Goal: Task Accomplishment & Management: Complete application form

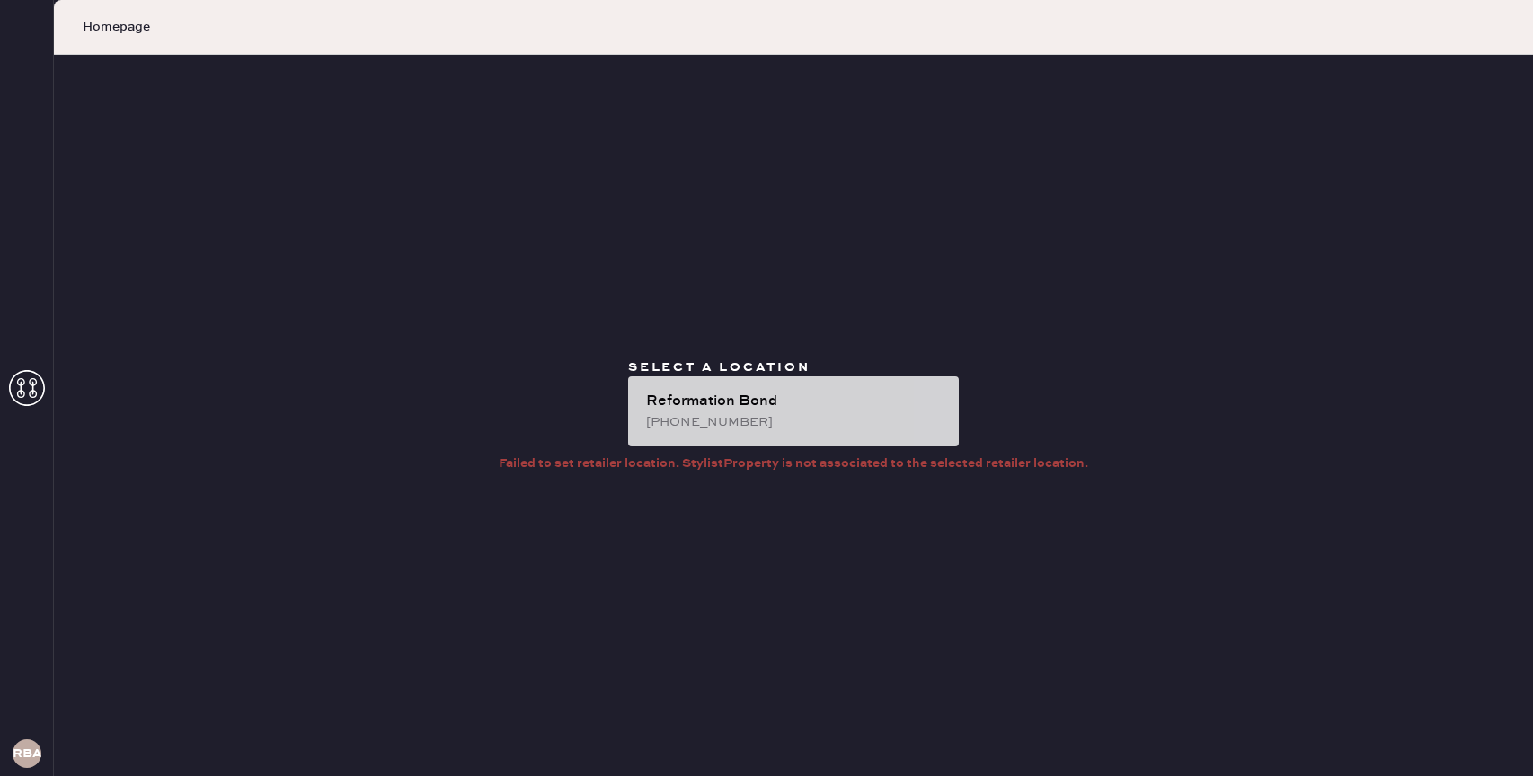
click at [759, 404] on div "Reformation Bond" at bounding box center [795, 402] width 298 height 22
click at [889, 420] on div "[PHONE_NUMBER]" at bounding box center [795, 422] width 298 height 20
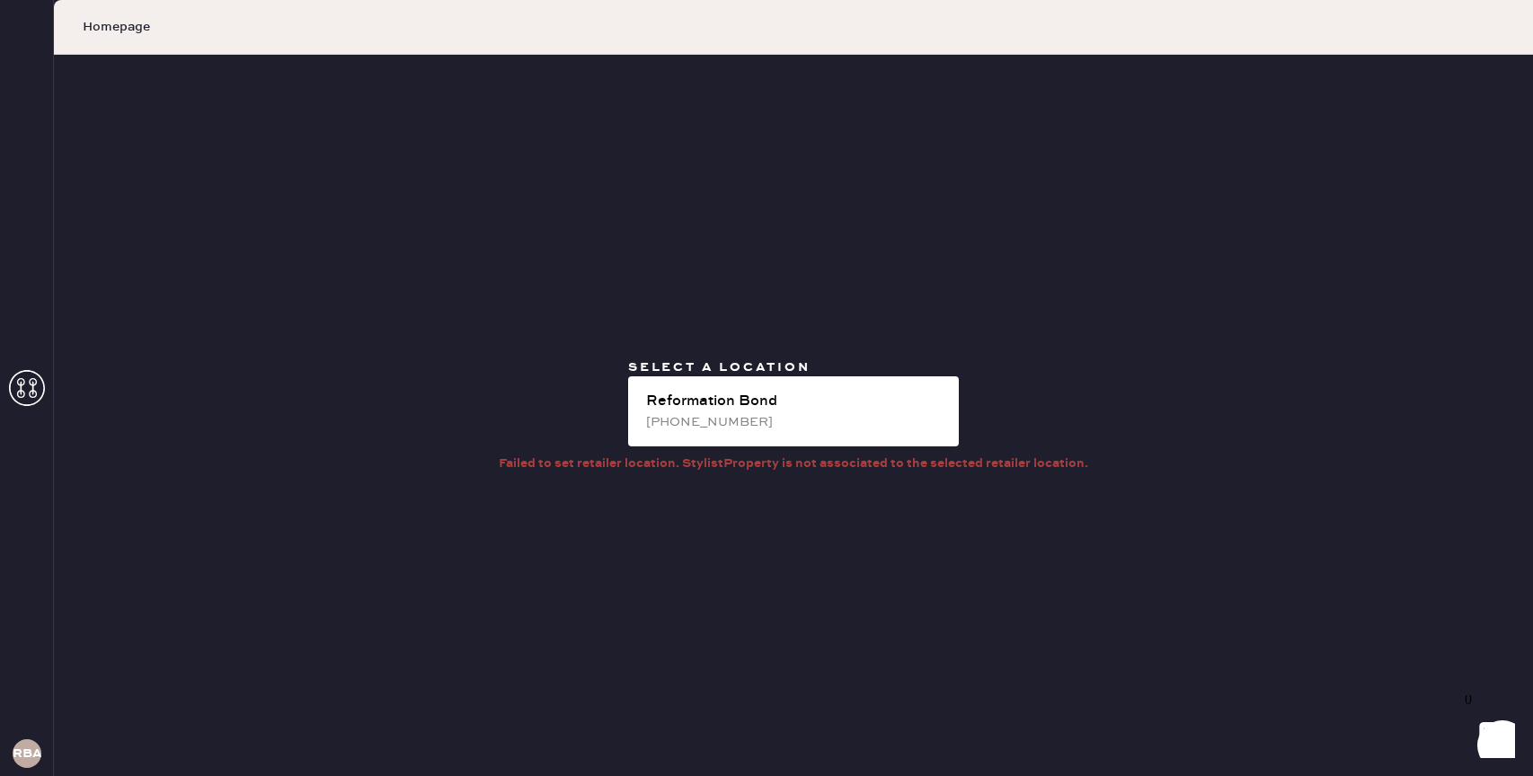
click at [36, 401] on icon at bounding box center [27, 388] width 36 height 36
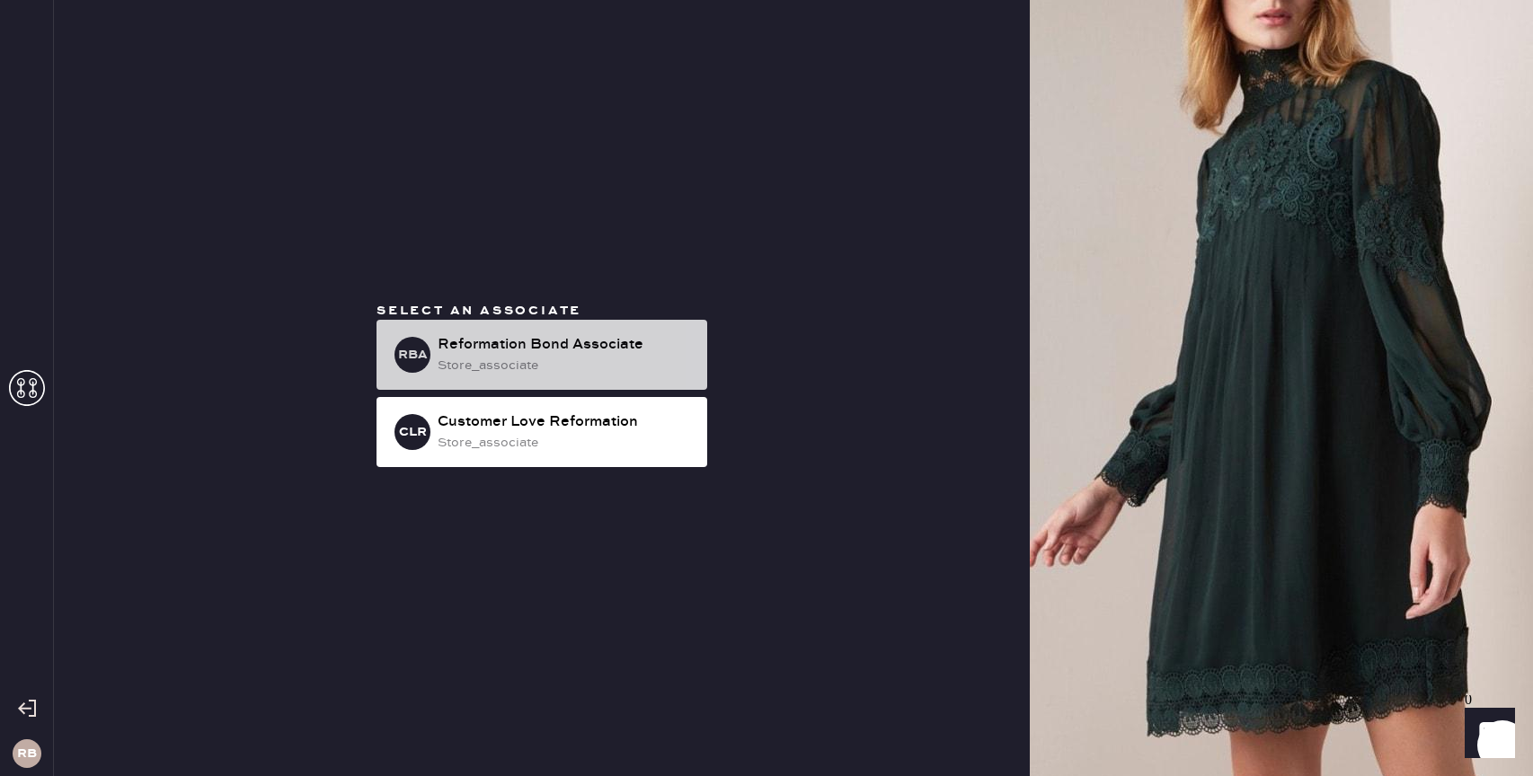
click at [484, 351] on div "Reformation Bond Associate" at bounding box center [565, 345] width 255 height 22
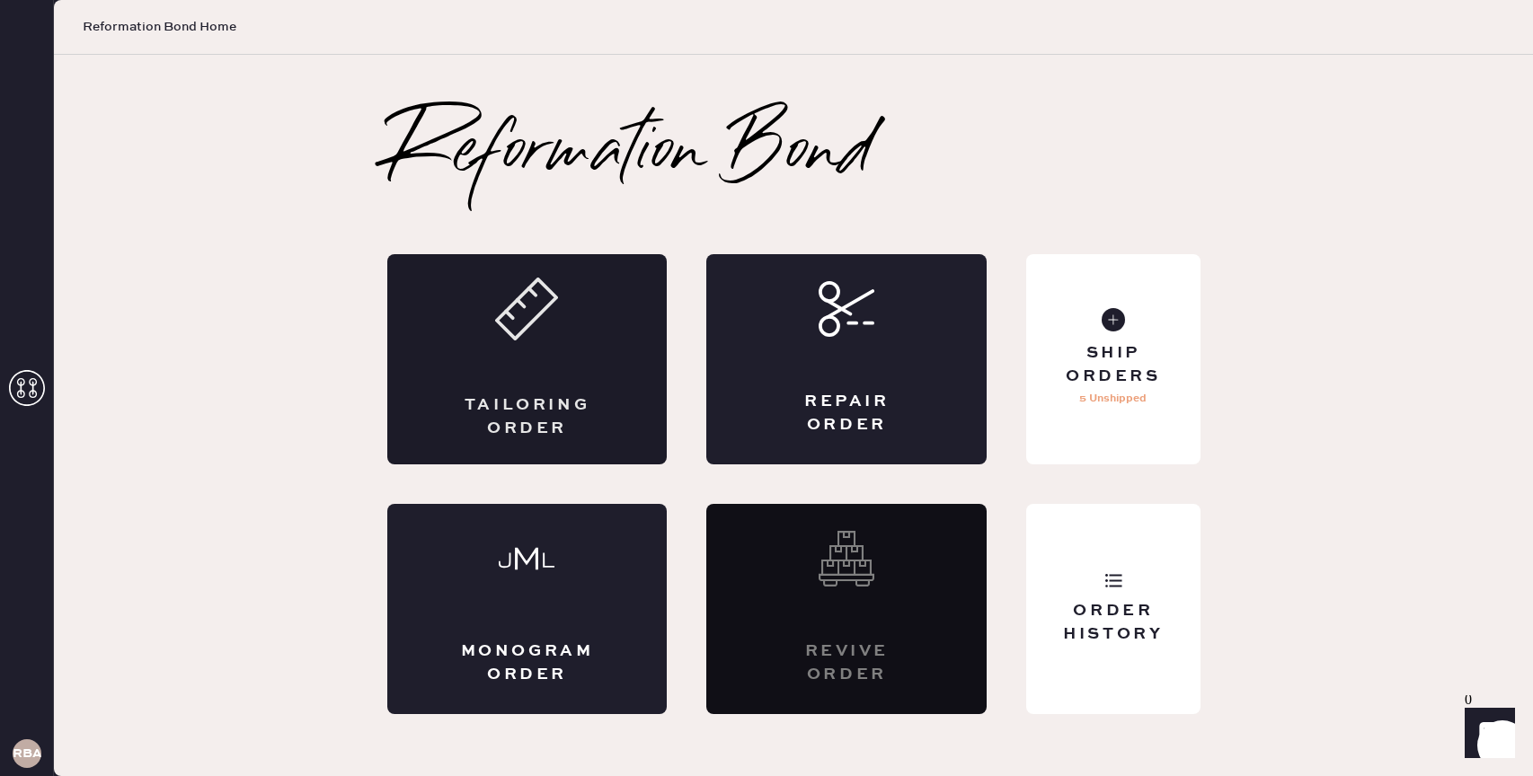
click at [560, 302] on div "Tailoring Order" at bounding box center [527, 359] width 280 height 210
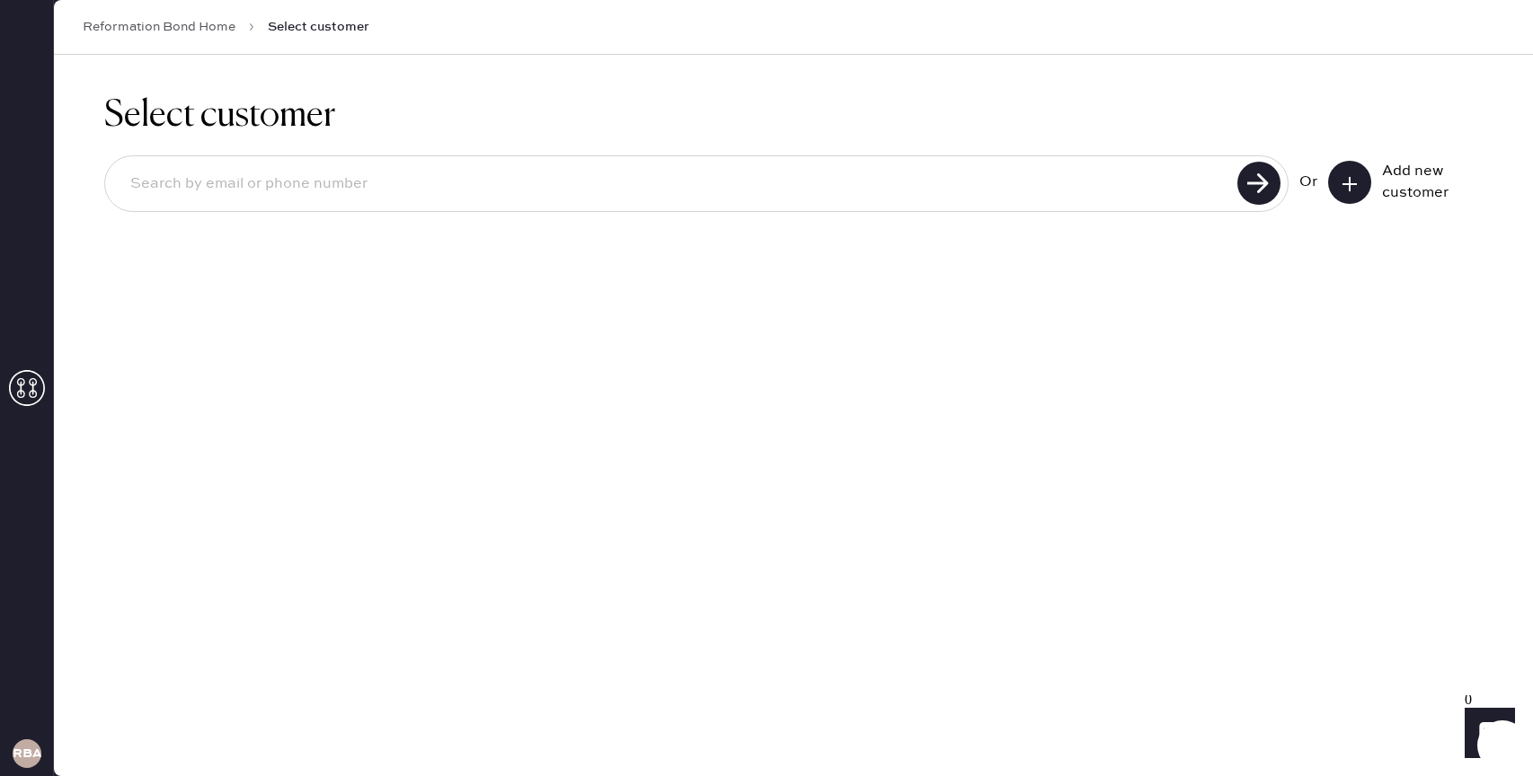
click at [480, 169] on input at bounding box center [674, 184] width 1116 height 41
type input "joyce.skittlz@gmail.com"
click at [1268, 180] on use at bounding box center [1258, 183] width 43 height 43
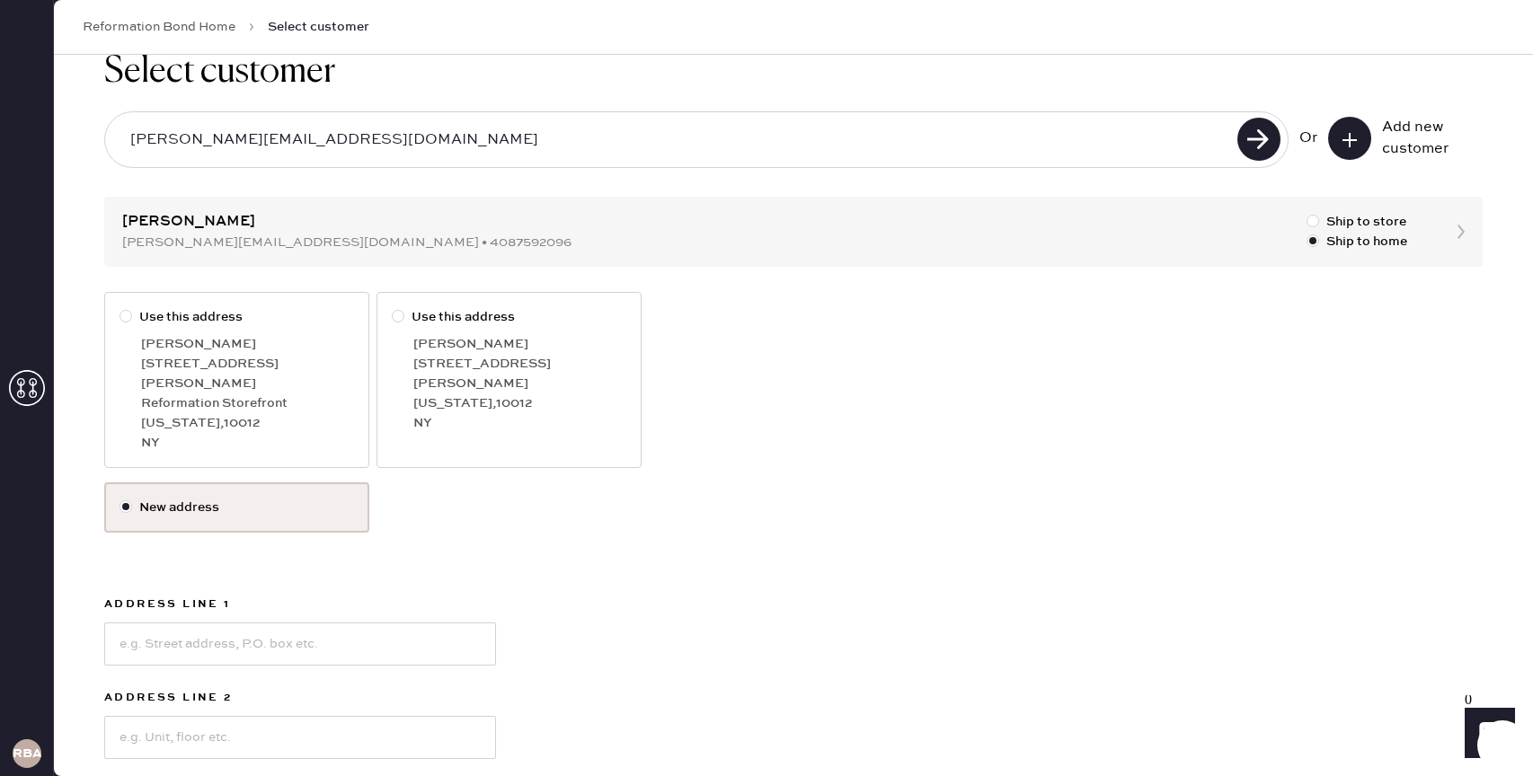
scroll to position [13, 0]
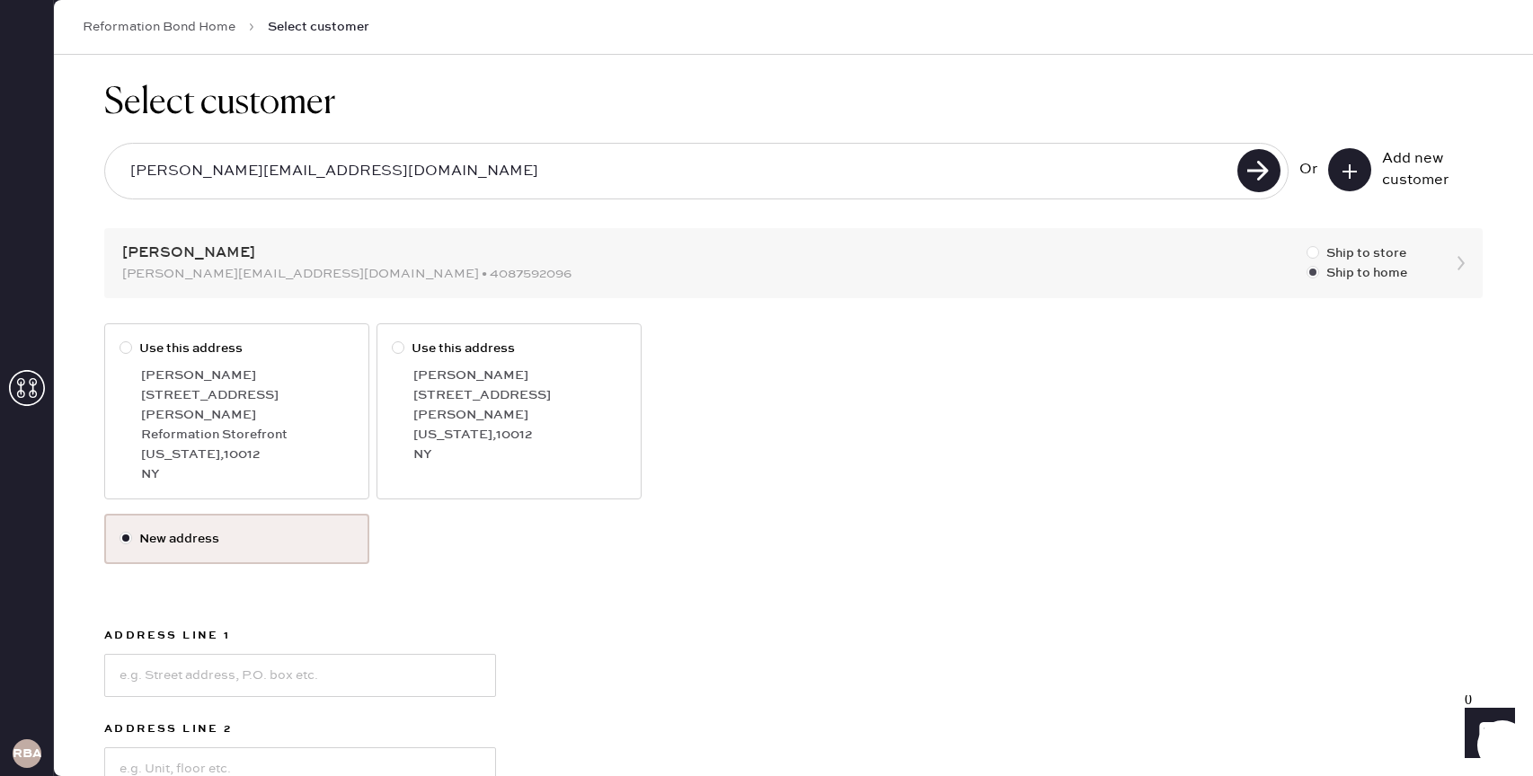
click at [1312, 253] on div at bounding box center [1313, 252] width 13 height 13
click at [1307, 244] on input "Ship to store" at bounding box center [1307, 244] width 1 height 1
radio input "true"
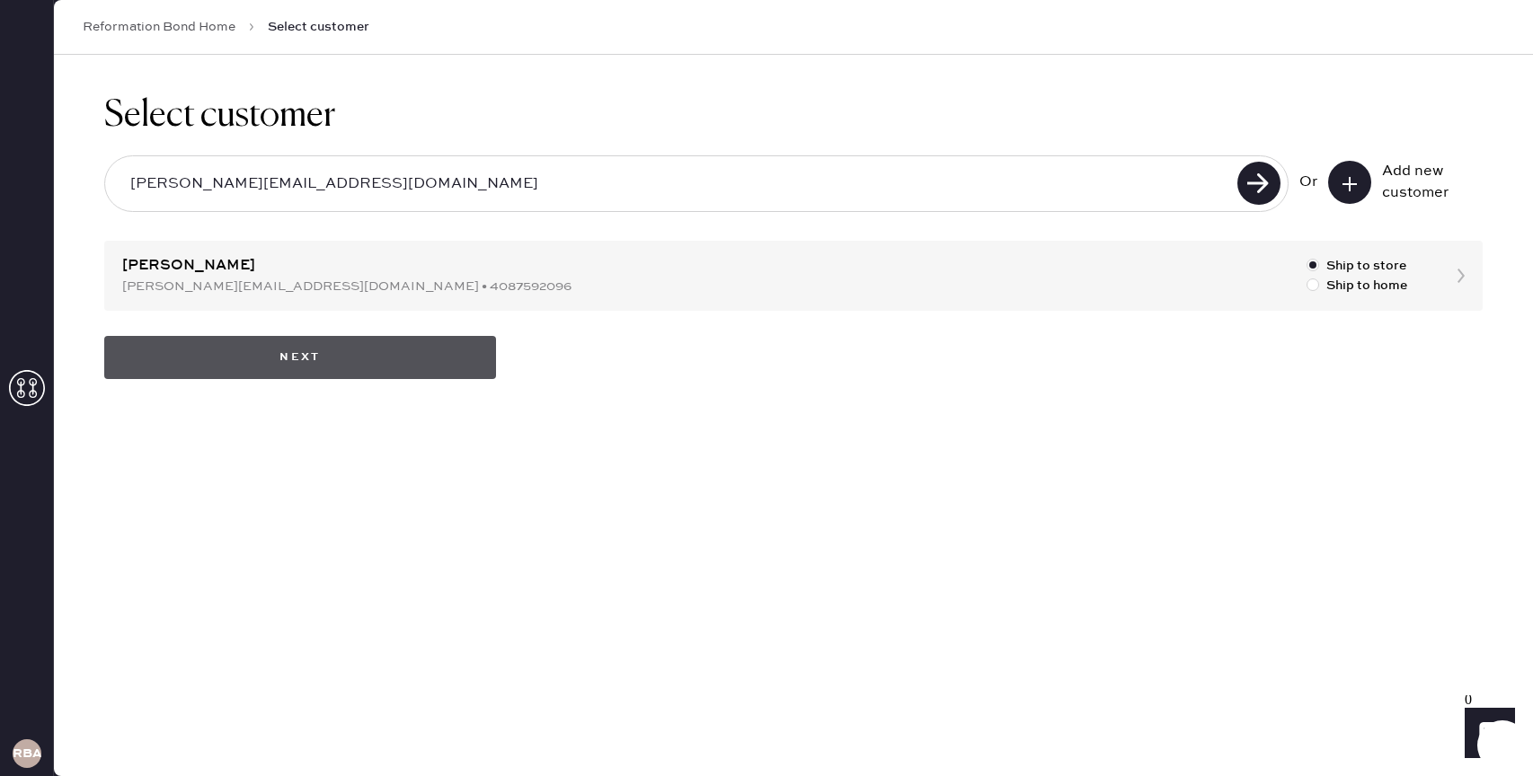
click at [315, 356] on button "Next" at bounding box center [300, 357] width 392 height 43
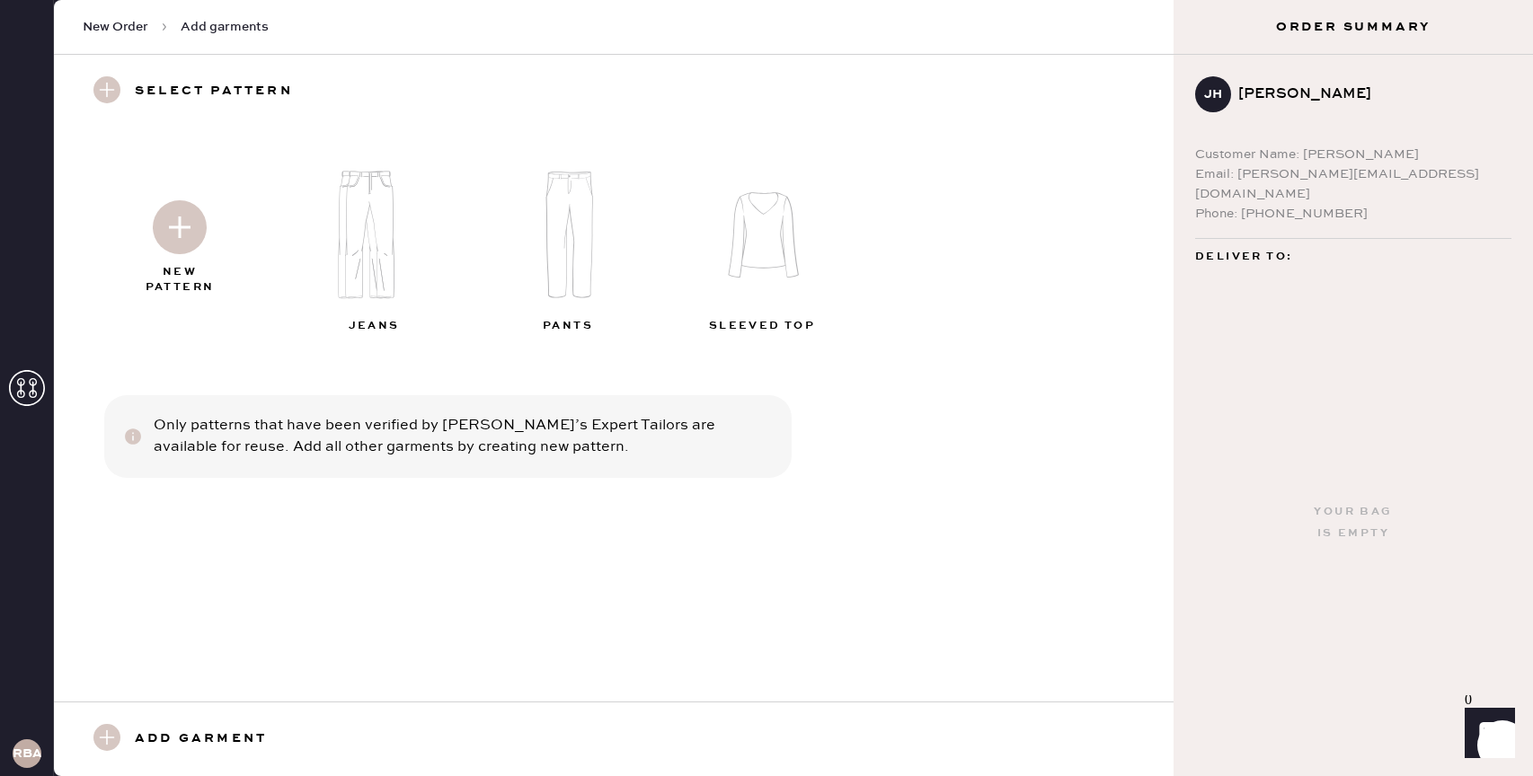
click at [173, 229] on img at bounding box center [180, 227] width 54 height 54
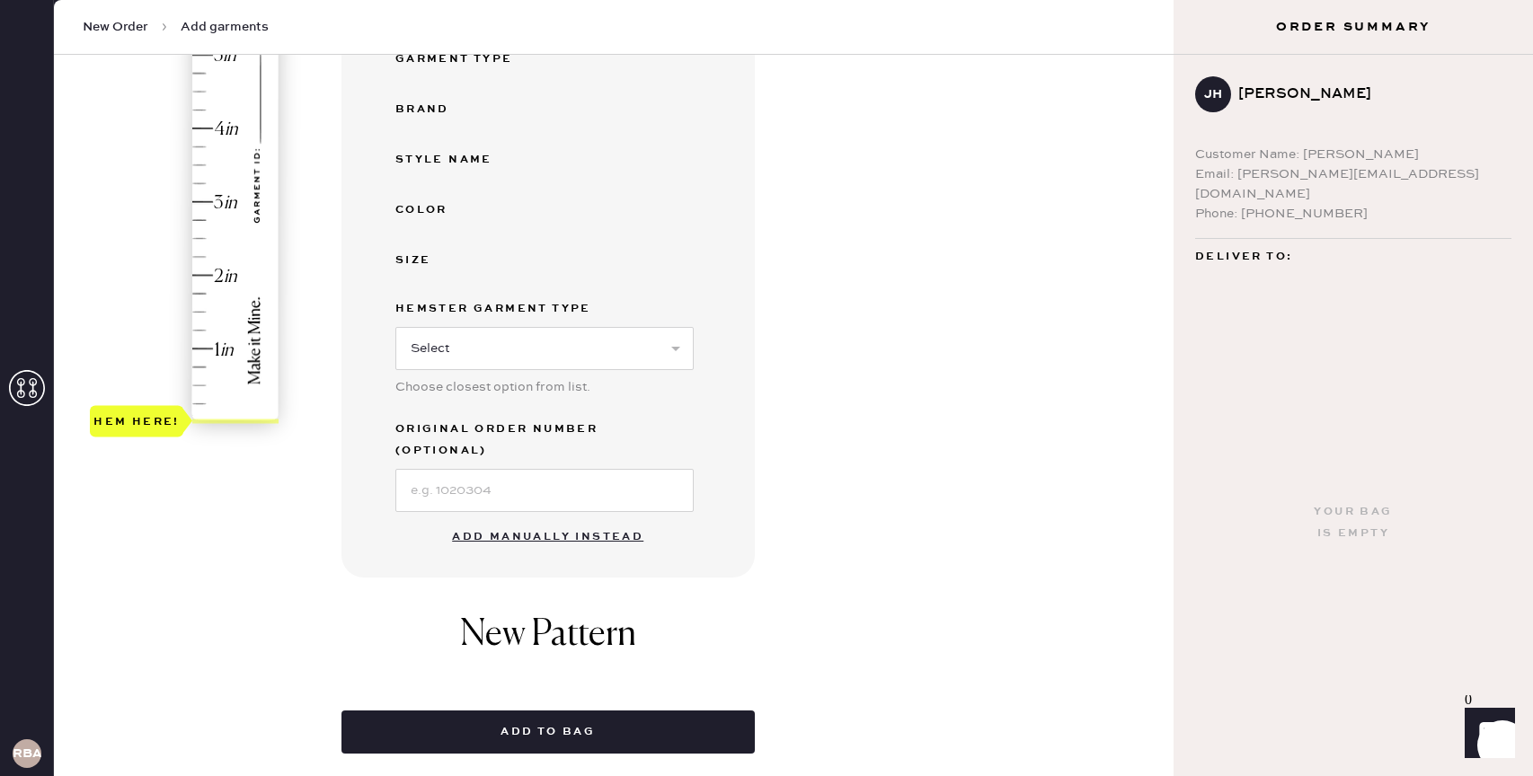
scroll to position [443, 0]
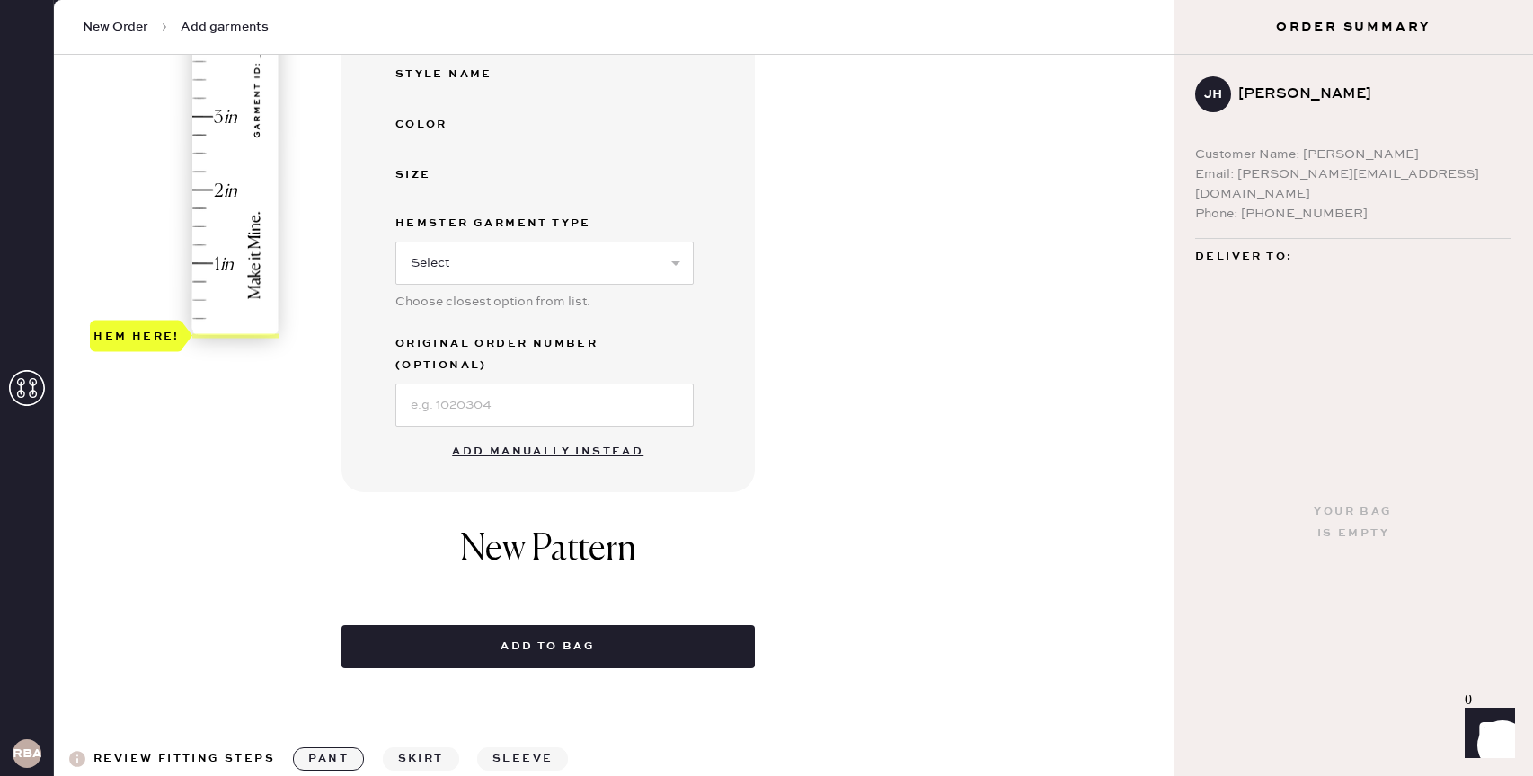
click at [555, 434] on button "Add manually instead" at bounding box center [547, 452] width 213 height 36
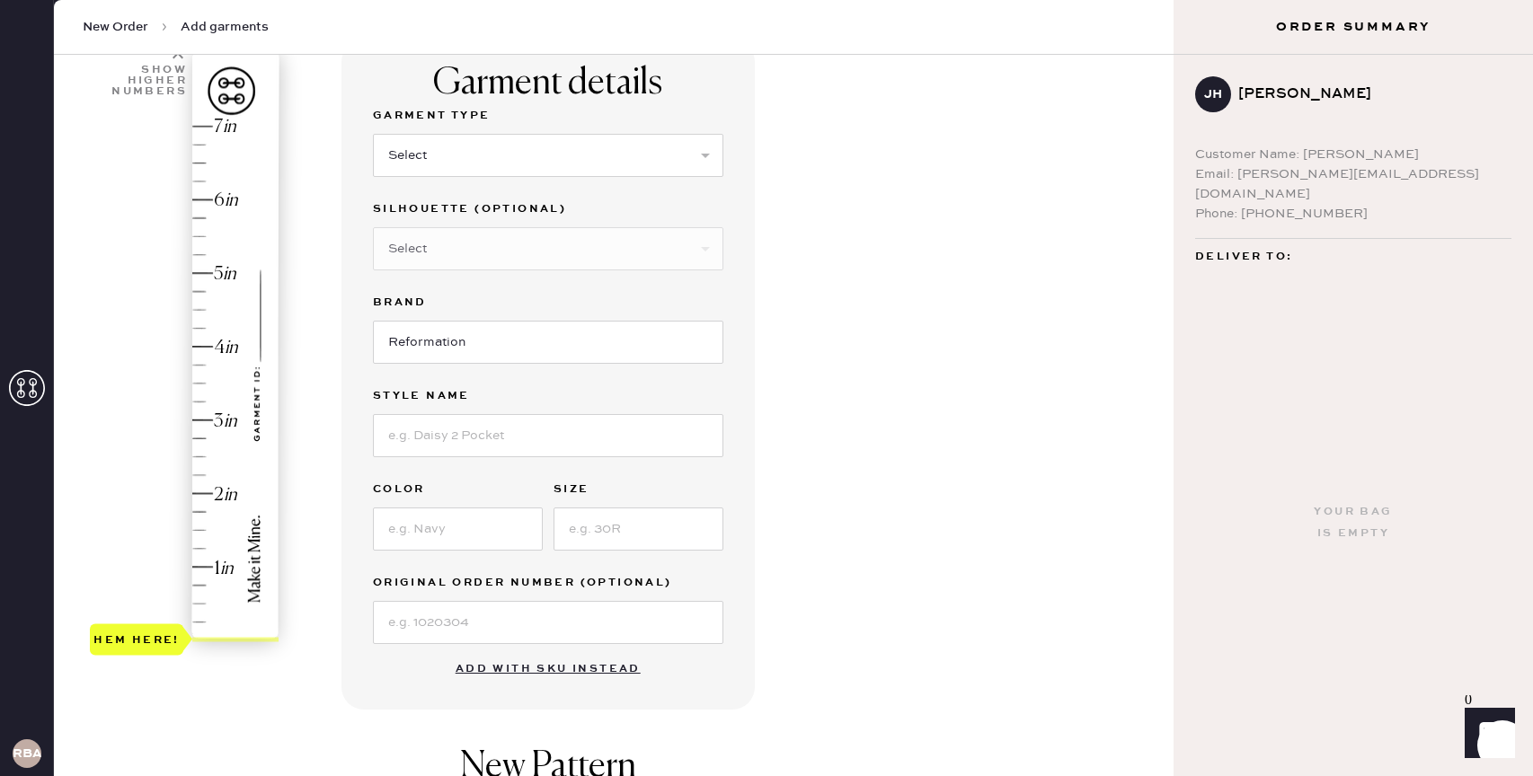
scroll to position [136, 0]
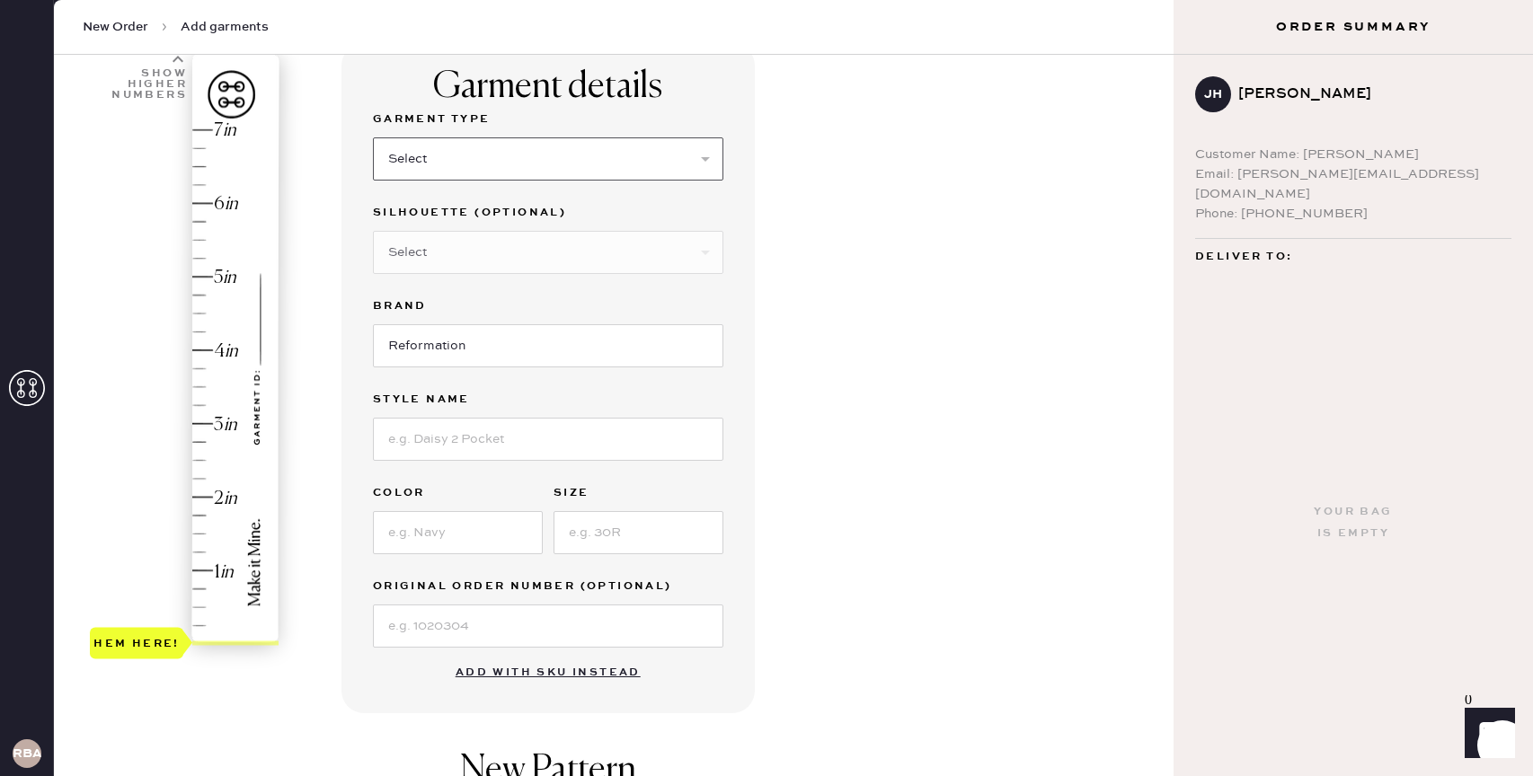
click at [445, 180] on select "Select Basic Skirt Jeans Leggings Pants Shorts Basic Sleeved Dress Basic Sleeve…" at bounding box center [548, 158] width 350 height 43
select select "2"
click at [373, 137] on select "Select Basic Skirt Jeans Leggings Pants Shorts Basic Sleeved Dress Basic Sleeve…" at bounding box center [548, 158] width 350 height 43
click at [455, 265] on select "Select Shorts Cropped Flare Boot Cut Straight Skinny Other" at bounding box center [548, 252] width 350 height 43
select select "7"
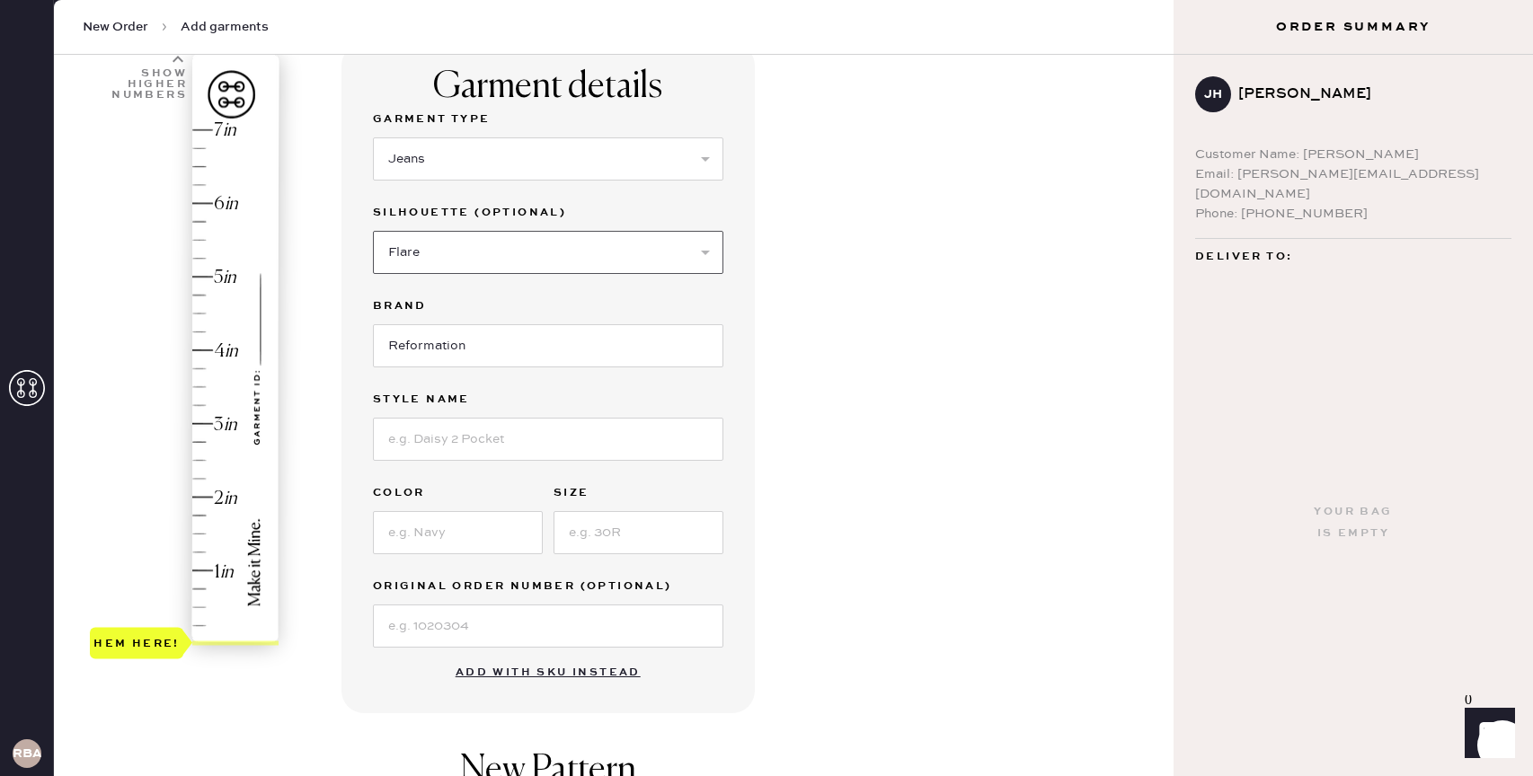
click at [373, 231] on select "Select Shorts Cropped Flare Boot Cut Straight Skinny Other" at bounding box center [548, 252] width 350 height 43
click at [468, 432] on input at bounding box center [548, 439] width 350 height 43
type input "J"
type input "Kara Low Rise Flare Jean"
click at [423, 532] on input at bounding box center [458, 532] width 170 height 43
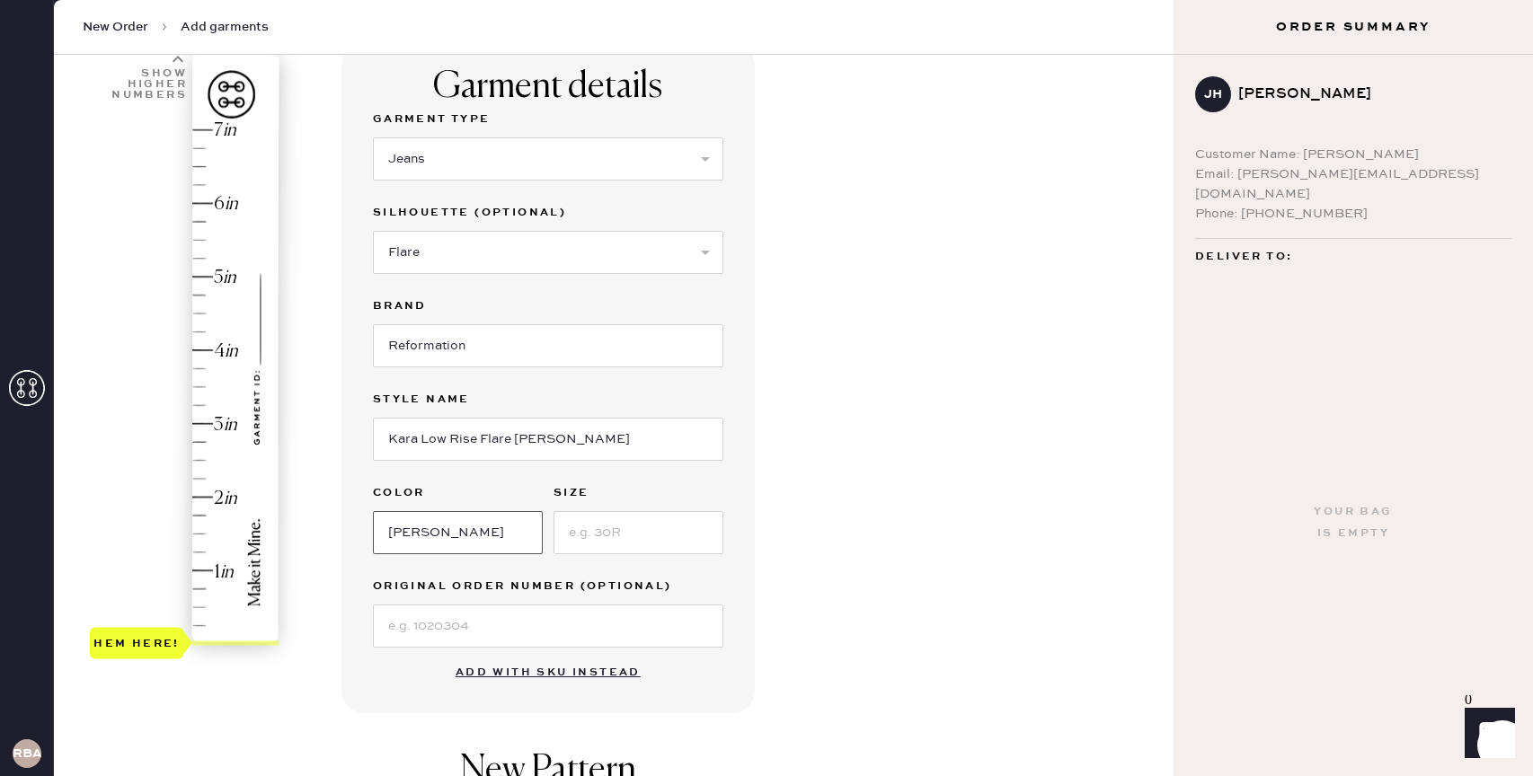
type input "Donner"
type input "23"
drag, startPoint x: 137, startPoint y: 649, endPoint x: 147, endPoint y: 493, distance: 155.8
click at [147, 493] on div "Hem here!" at bounding box center [185, 387] width 191 height 530
type input "2"
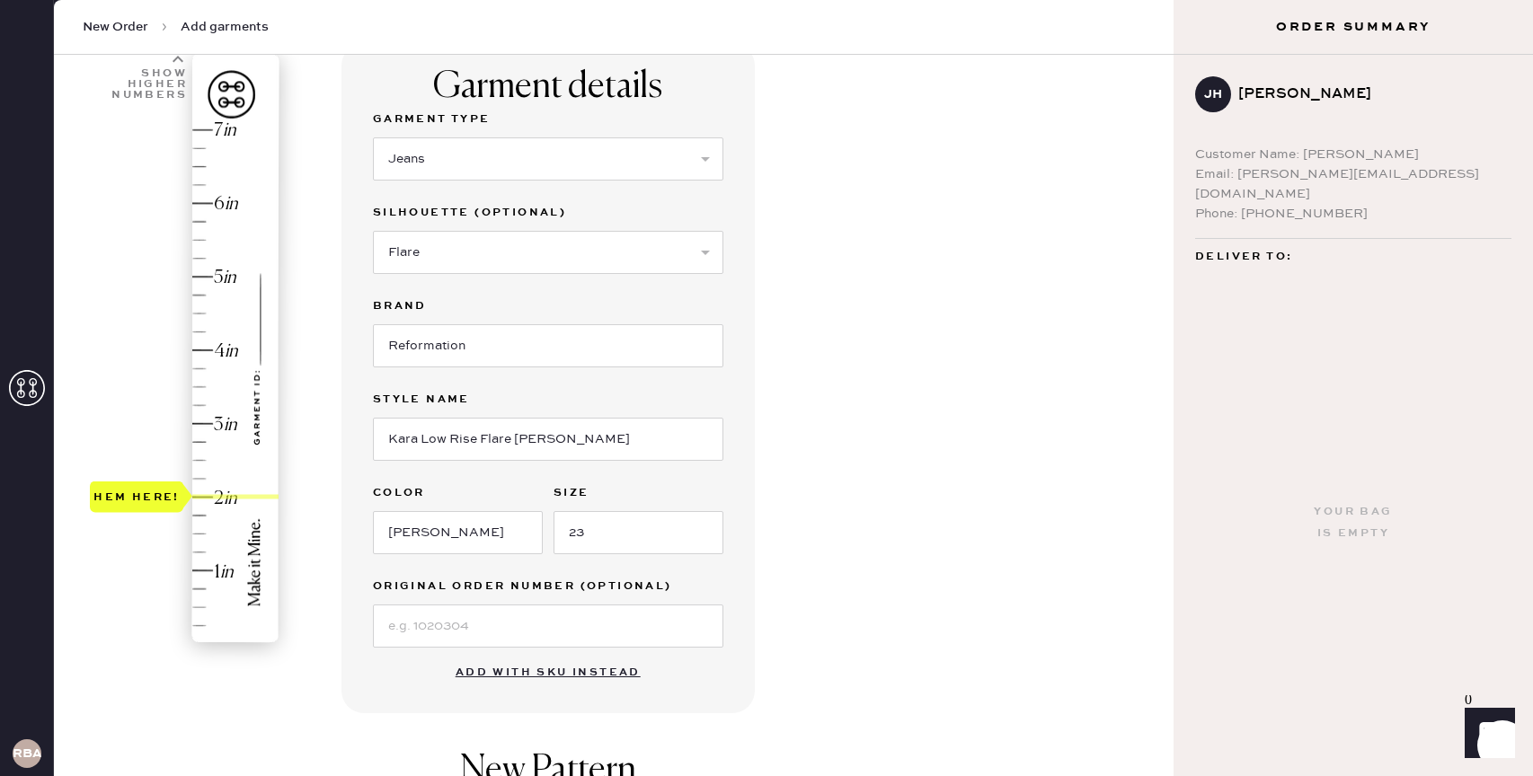
click at [206, 494] on div "Hem here!" at bounding box center [185, 387] width 191 height 530
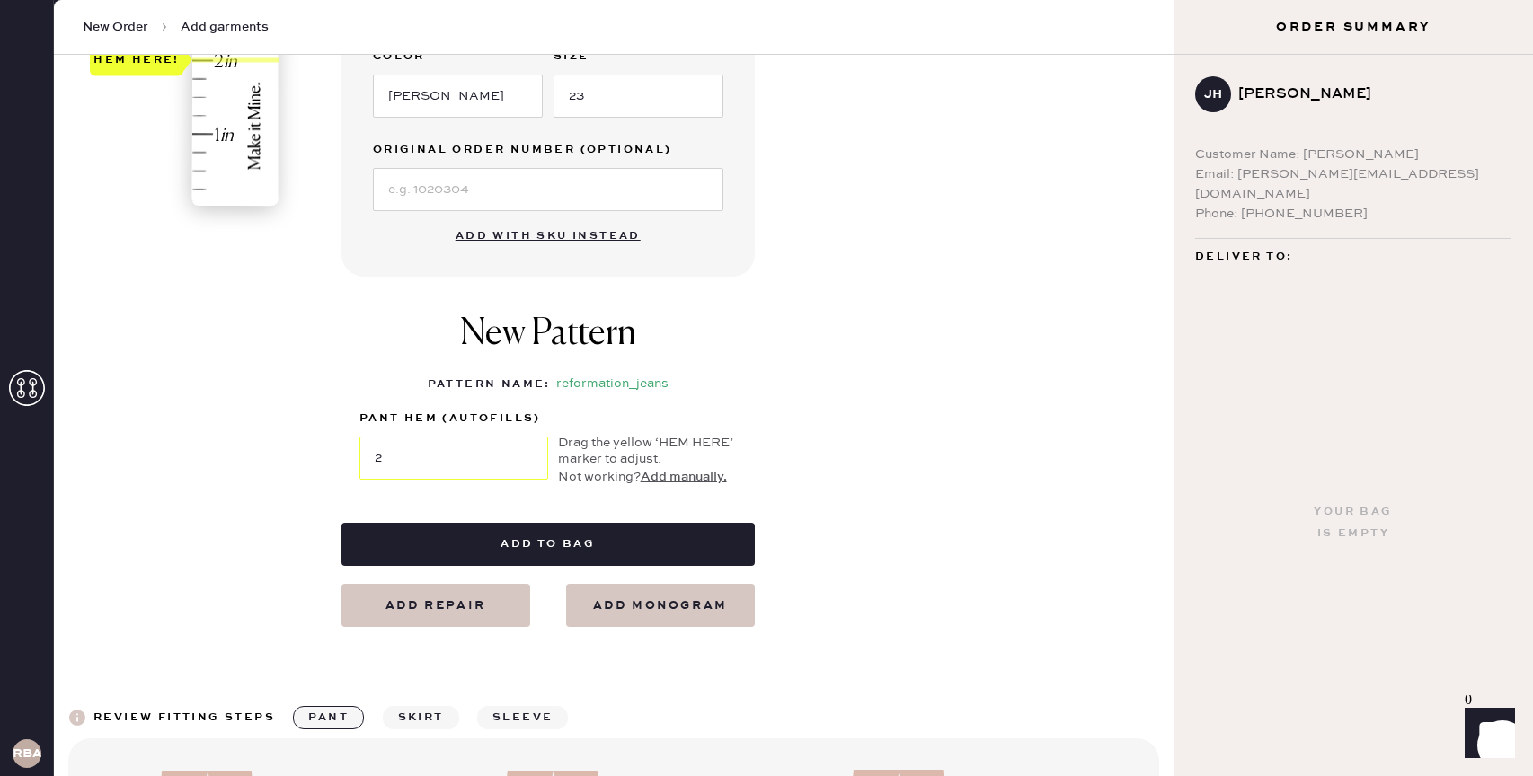
scroll to position [575, 0]
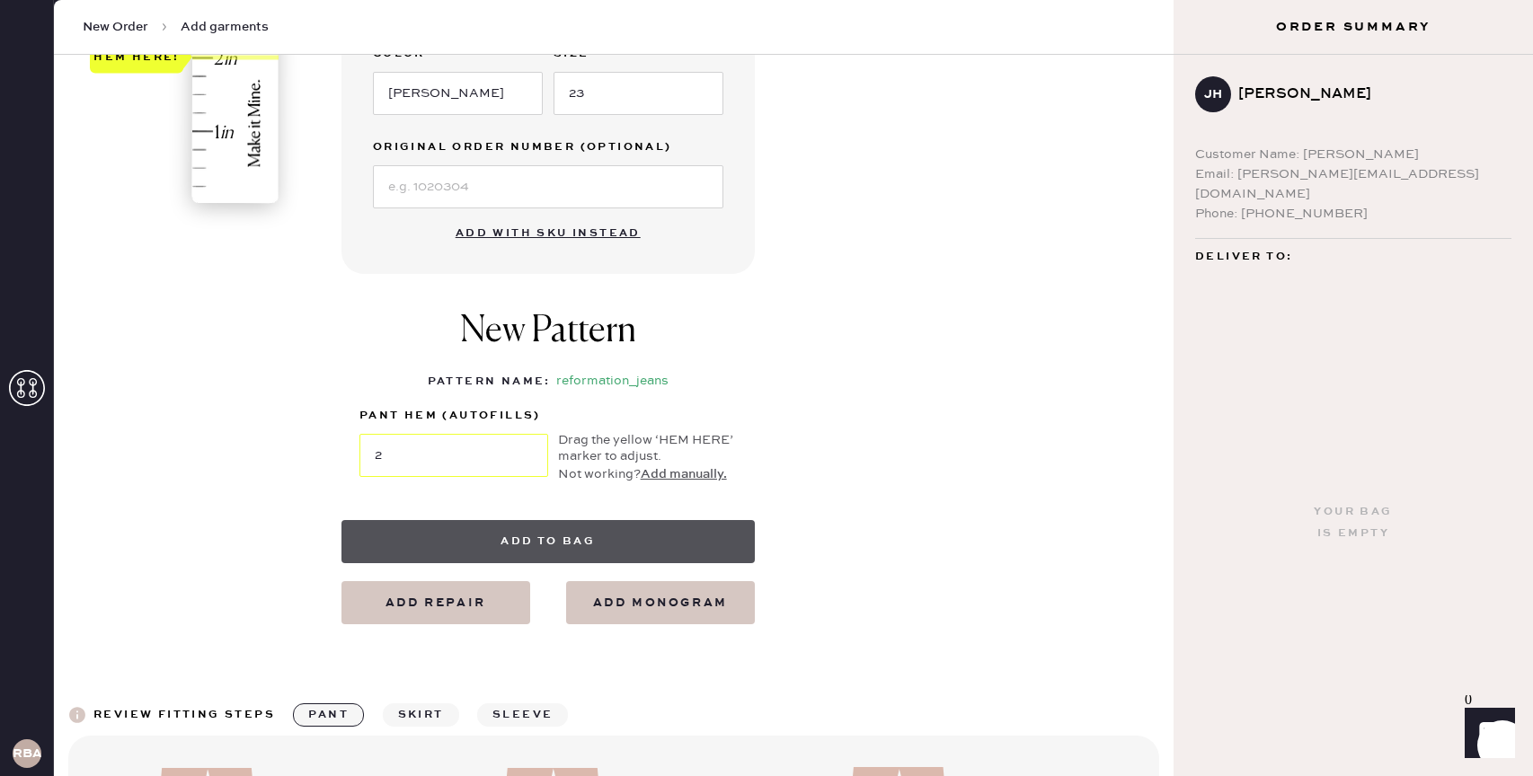
click at [567, 537] on button "Add to bag" at bounding box center [547, 541] width 413 height 43
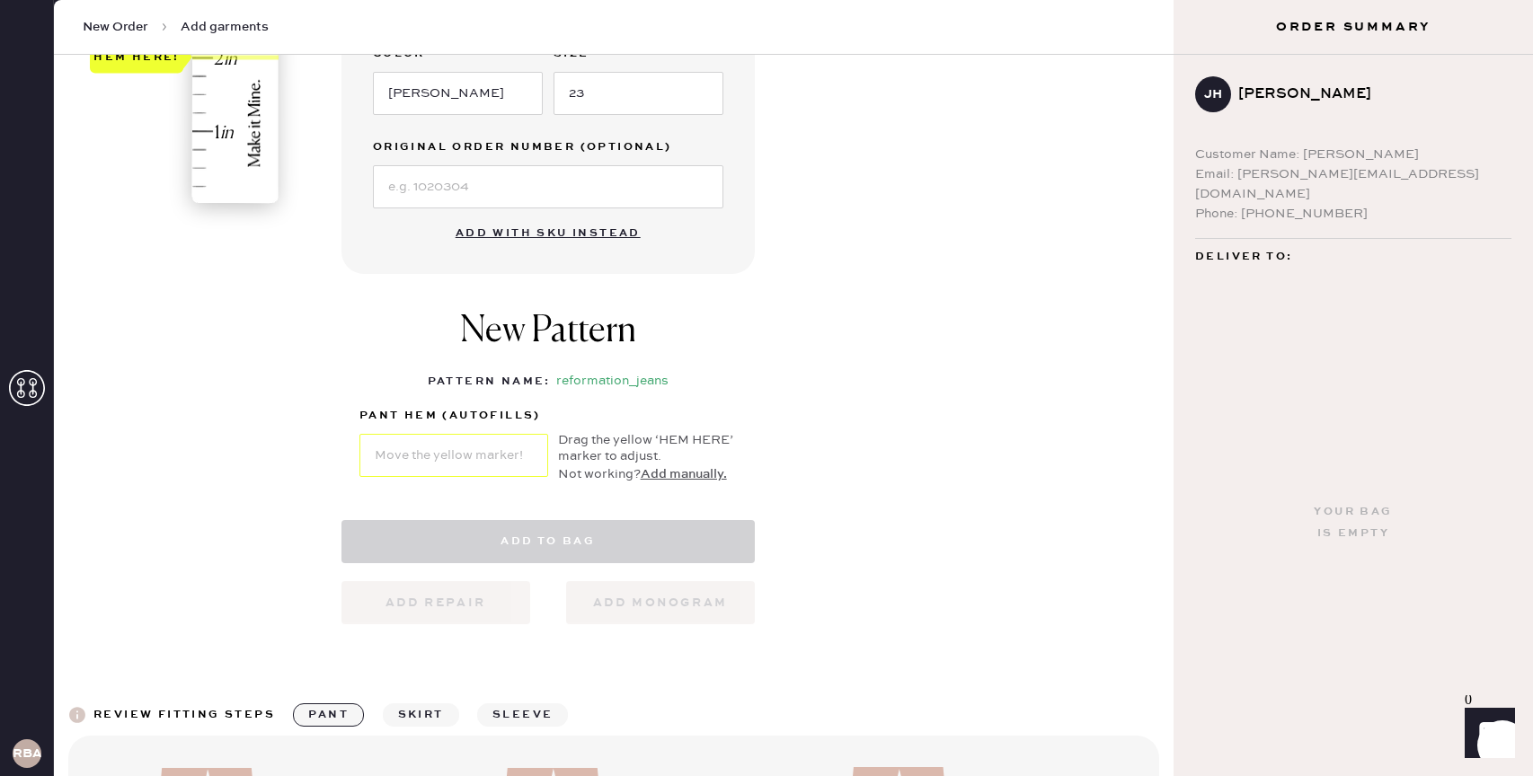
select select "2"
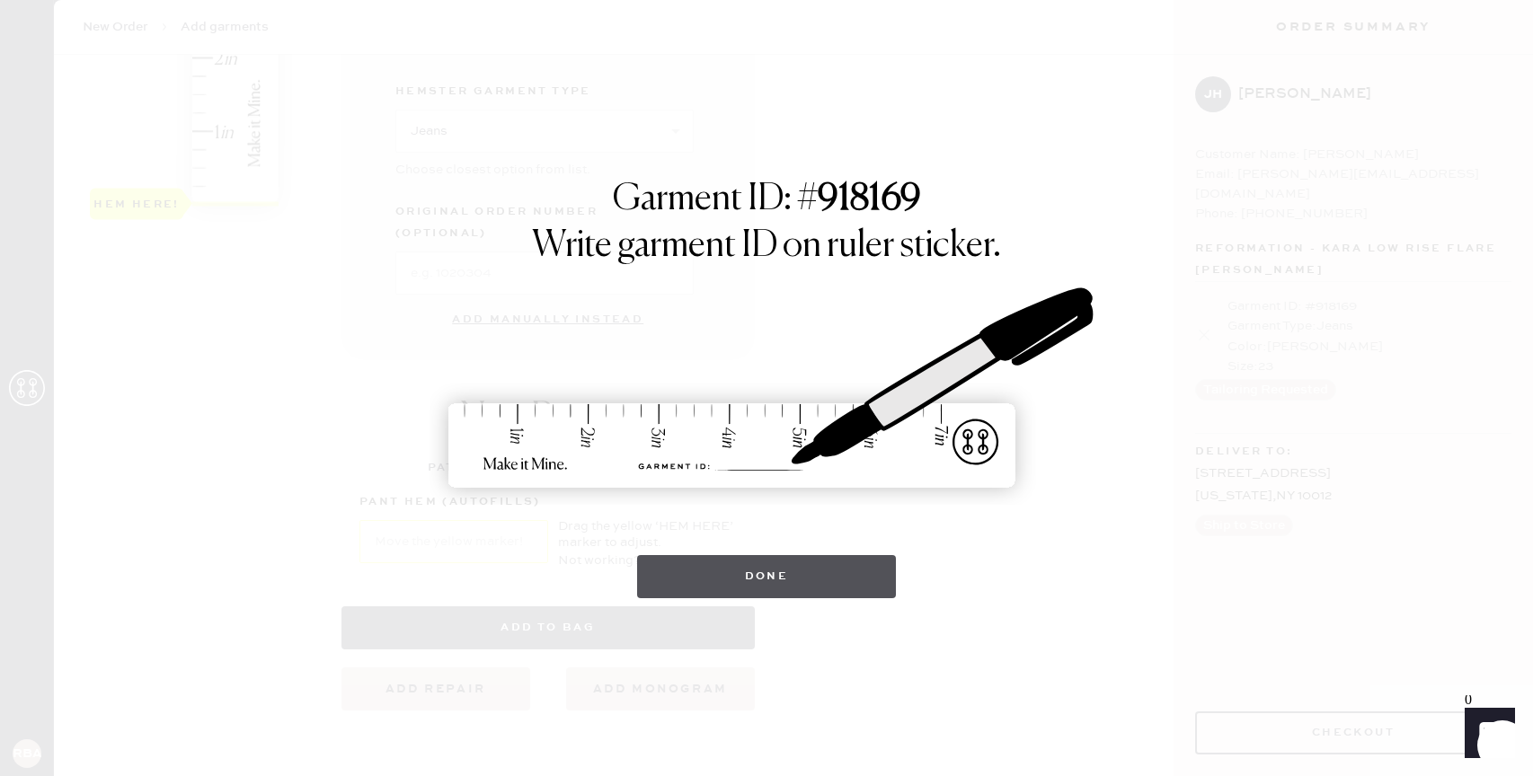
click at [701, 577] on button "Done" at bounding box center [767, 576] width 260 height 43
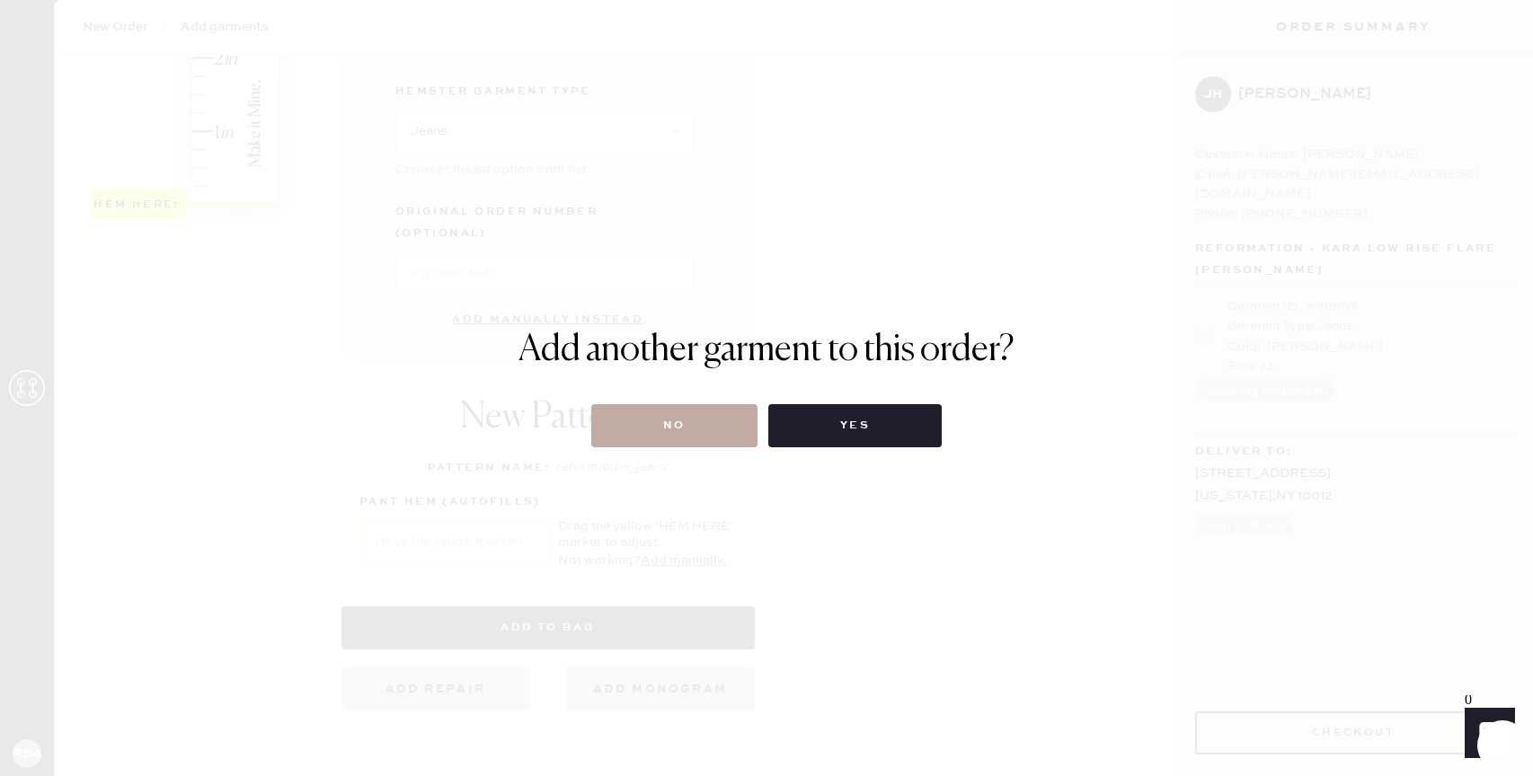
click at [696, 418] on button "No" at bounding box center [674, 425] width 166 height 43
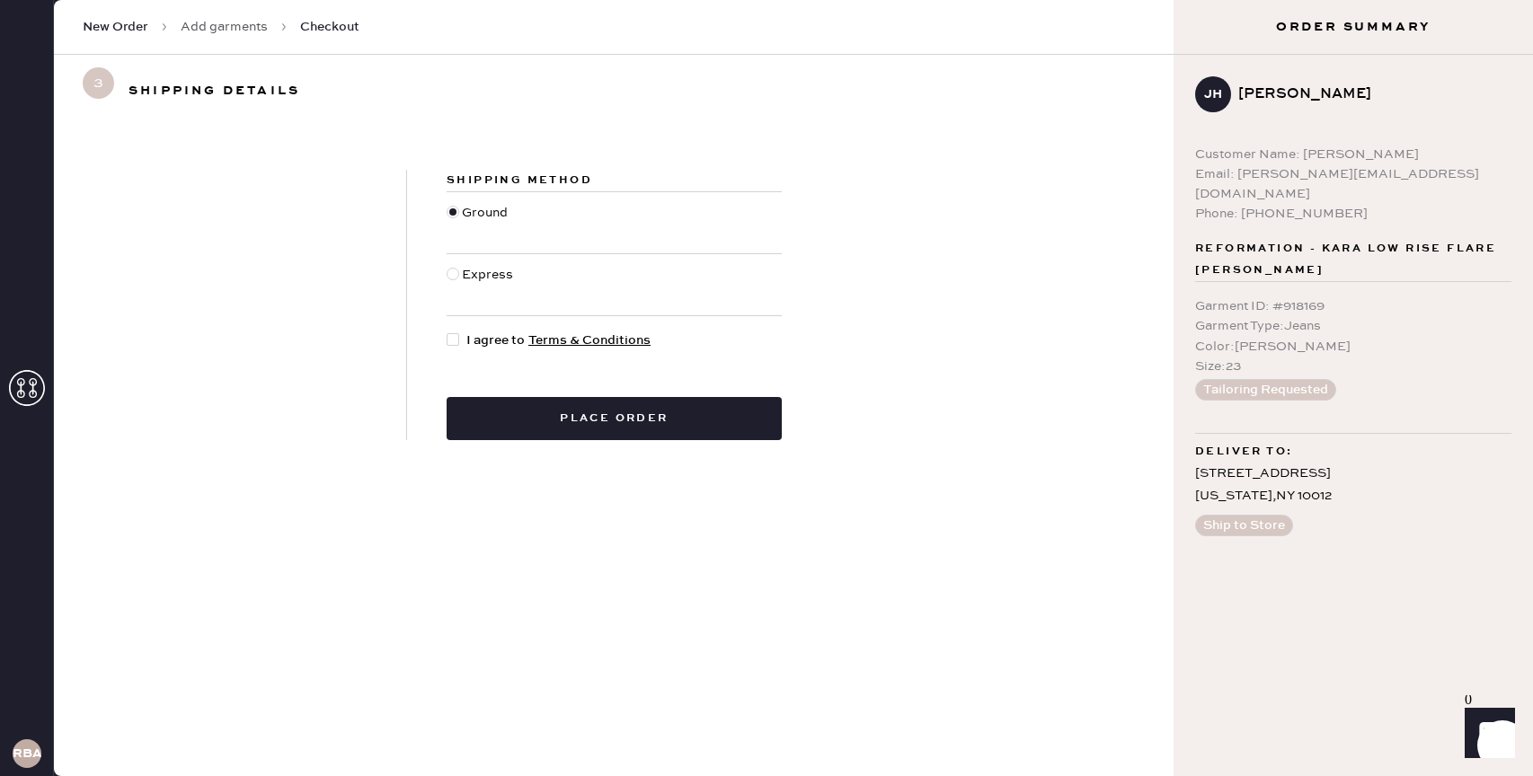
click at [471, 338] on span "I agree to Terms & Conditions" at bounding box center [558, 341] width 184 height 20
click at [448, 332] on input "I agree to Terms & Conditions" at bounding box center [447, 331] width 1 height 1
checkbox input "true"
click at [554, 424] on button "Place order" at bounding box center [614, 418] width 335 height 43
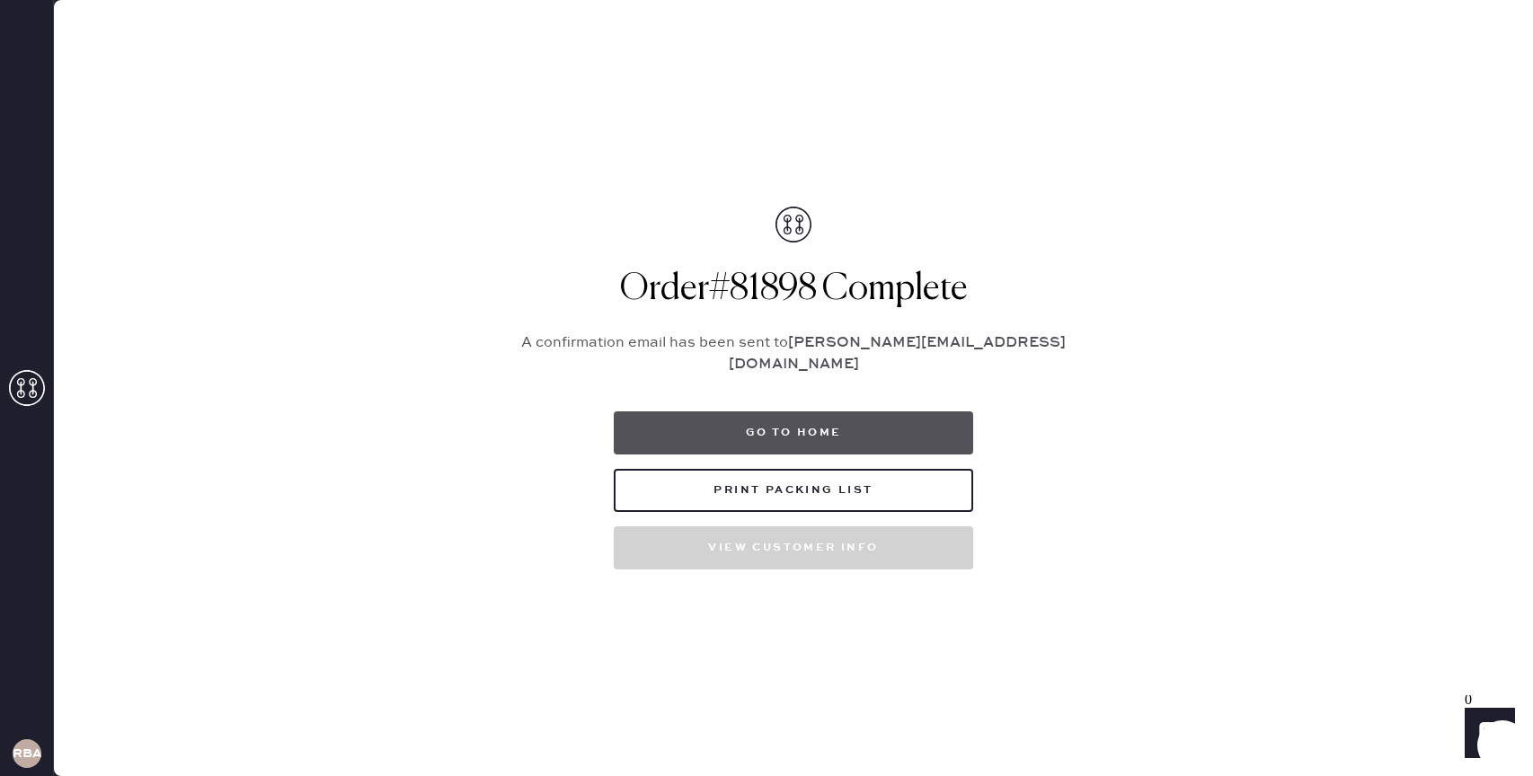
click at [807, 421] on button "Go to home" at bounding box center [793, 433] width 359 height 43
